Goal: Complete application form

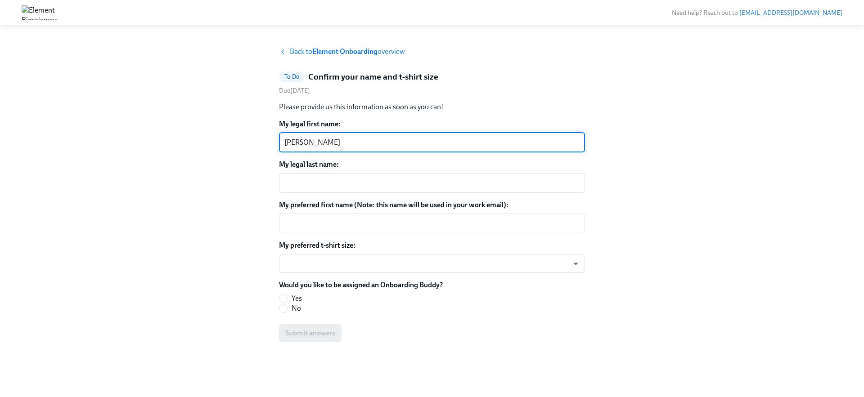
type textarea "[PERSON_NAME]"
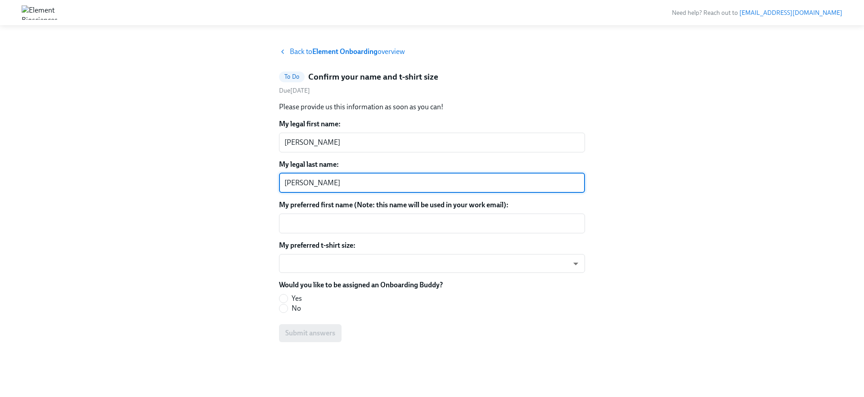
type textarea "[PERSON_NAME]"
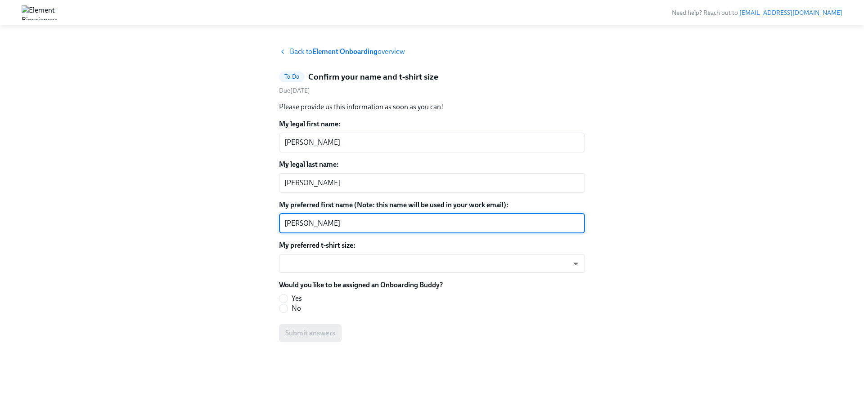
type textarea "[PERSON_NAME]"
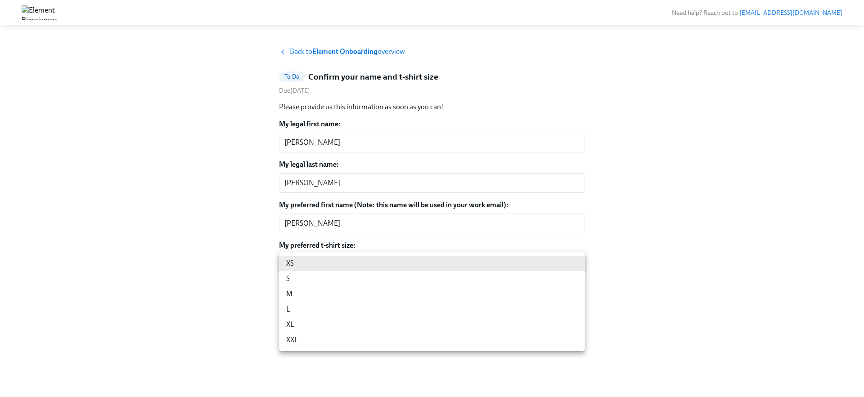
click at [576, 267] on body "Need help? Reach out to [EMAIL_ADDRESS][DOMAIN_NAME] Back to Element Onboarding…" at bounding box center [432, 198] width 864 height 397
click at [338, 310] on li "L" at bounding box center [432, 309] width 306 height 15
type input "GF9a2OQ9gp"
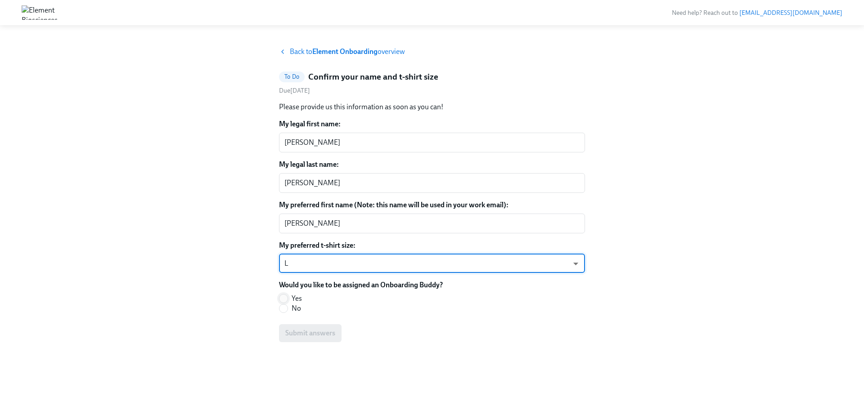
click at [283, 295] on input "Yes" at bounding box center [283, 299] width 8 height 8
radio input "true"
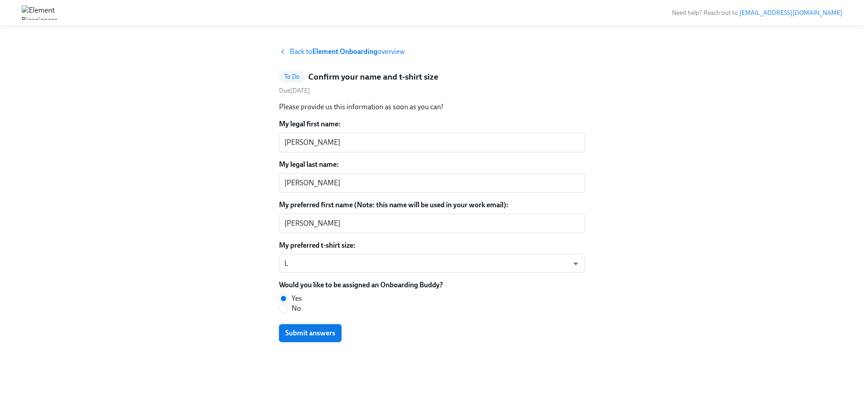
click at [304, 333] on span "Submit answers" at bounding box center [310, 333] width 50 height 9
